Goal: Task Accomplishment & Management: Manage account settings

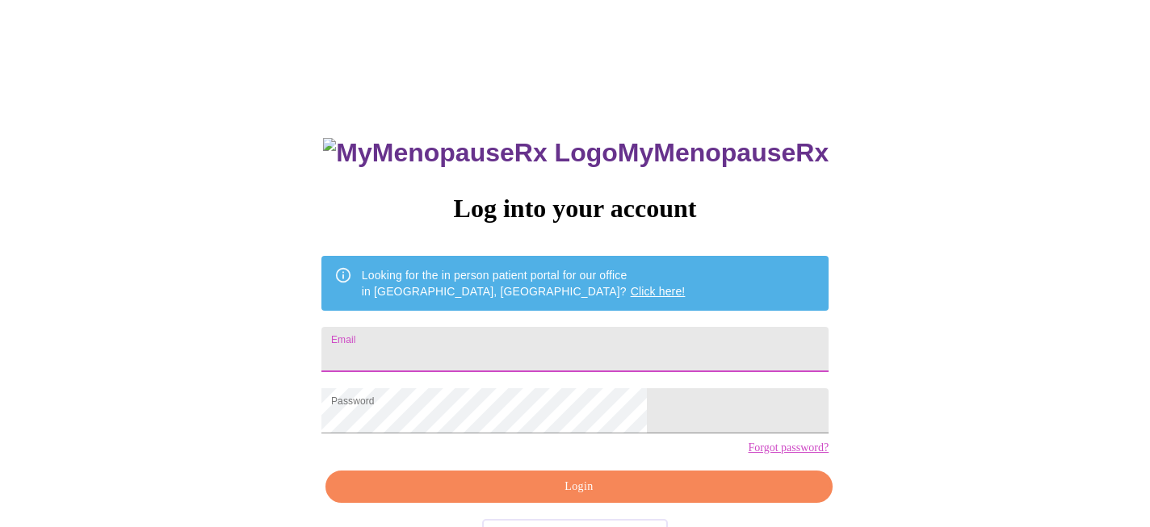
click at [587, 334] on input "Email" at bounding box center [574, 349] width 507 height 45
type input "sarah_bryan@glenbard.org"
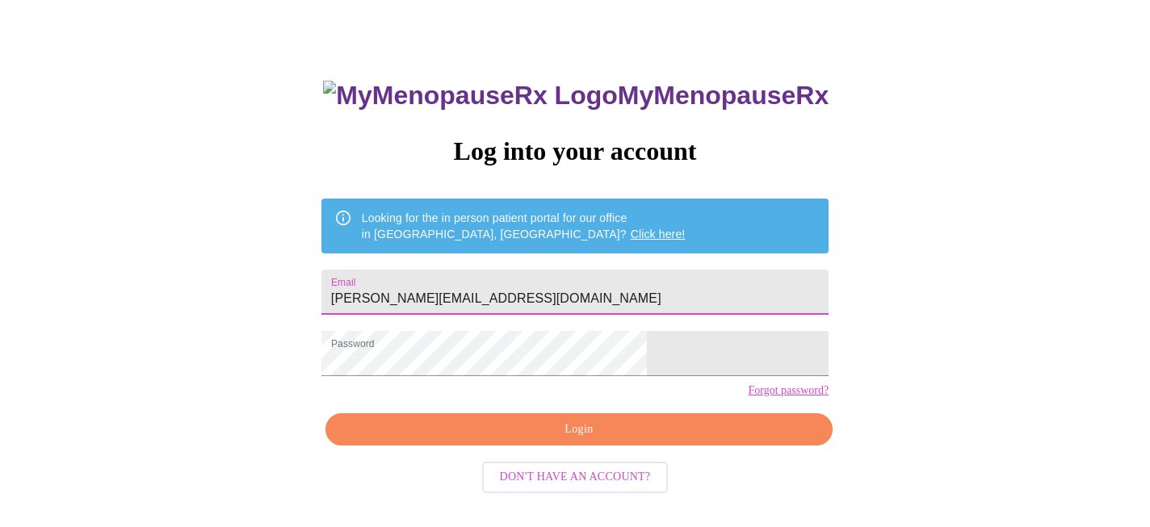
click at [578, 440] on span "Login" at bounding box center [579, 430] width 470 height 20
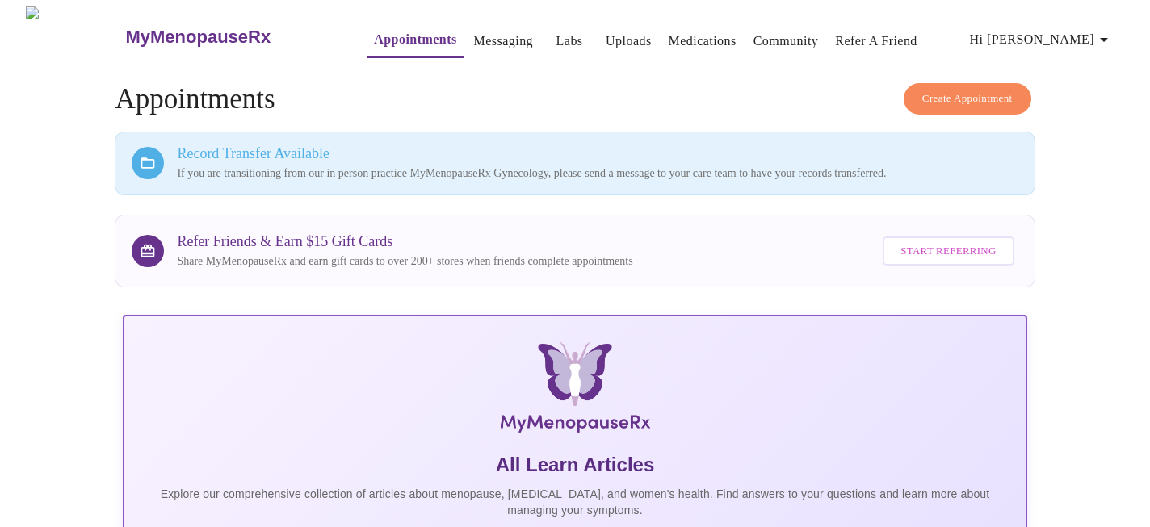
click at [376, 36] on link "Appointments" at bounding box center [415, 39] width 82 height 23
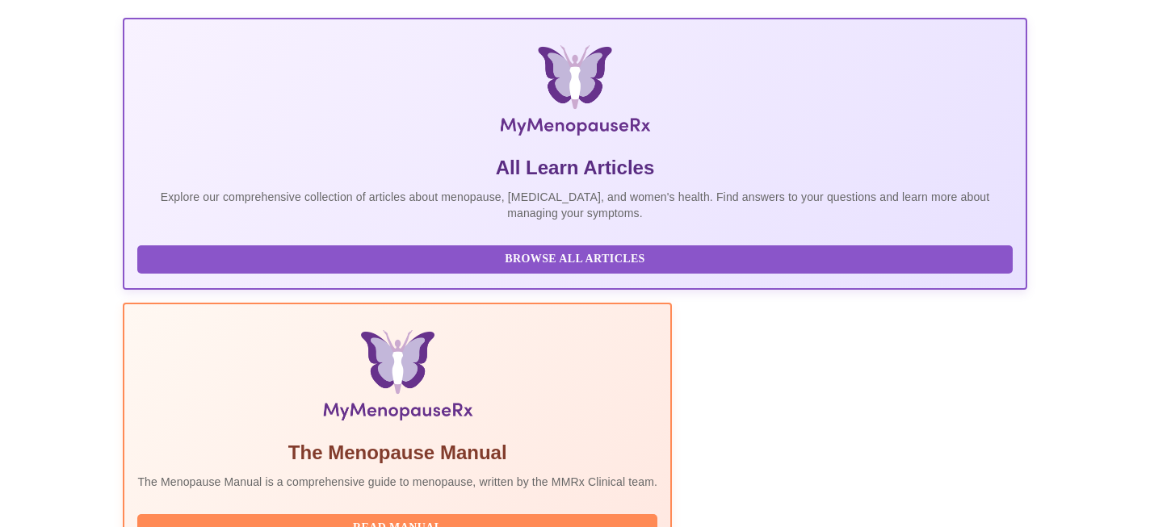
scroll to position [440, 0]
